Goal: Check status: Check status

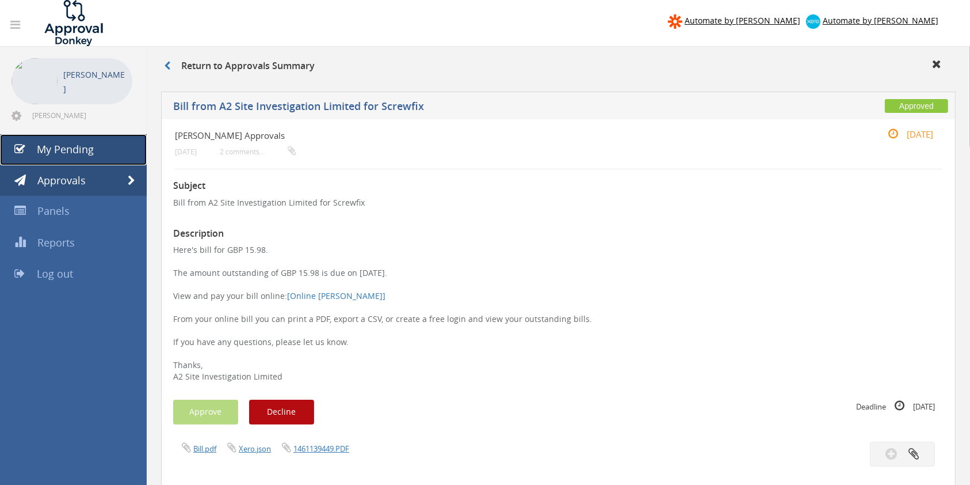
click at [87, 159] on link "My Pending" at bounding box center [73, 149] width 147 height 31
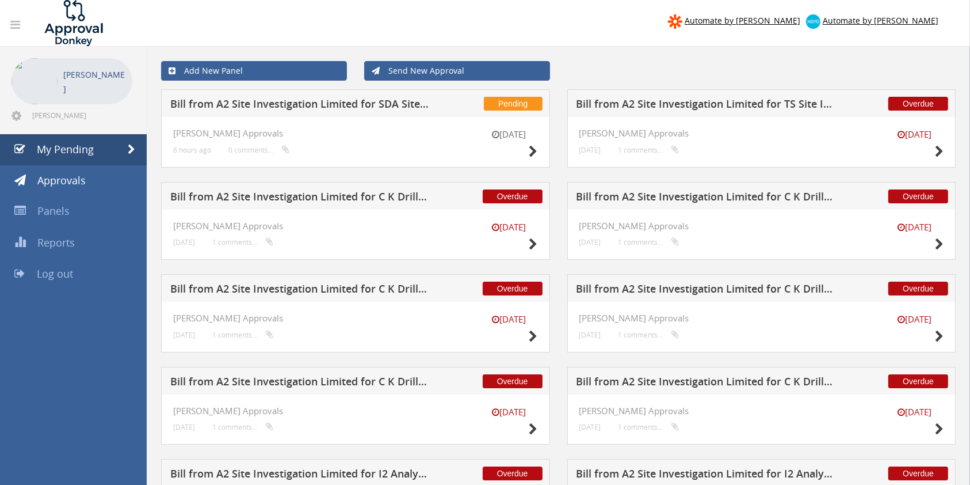
click at [353, 105] on h5 "Bill from A2 Site Investigation Limited for SDA Site Investigation Limited" at bounding box center [299, 105] width 259 height 14
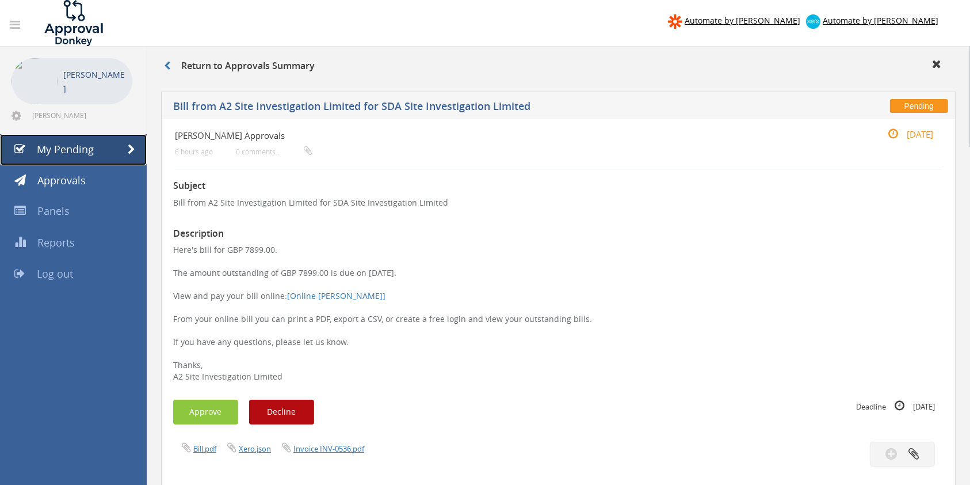
click at [57, 148] on span "My Pending" at bounding box center [65, 149] width 57 height 14
